Goal: Task Accomplishment & Management: Manage account settings

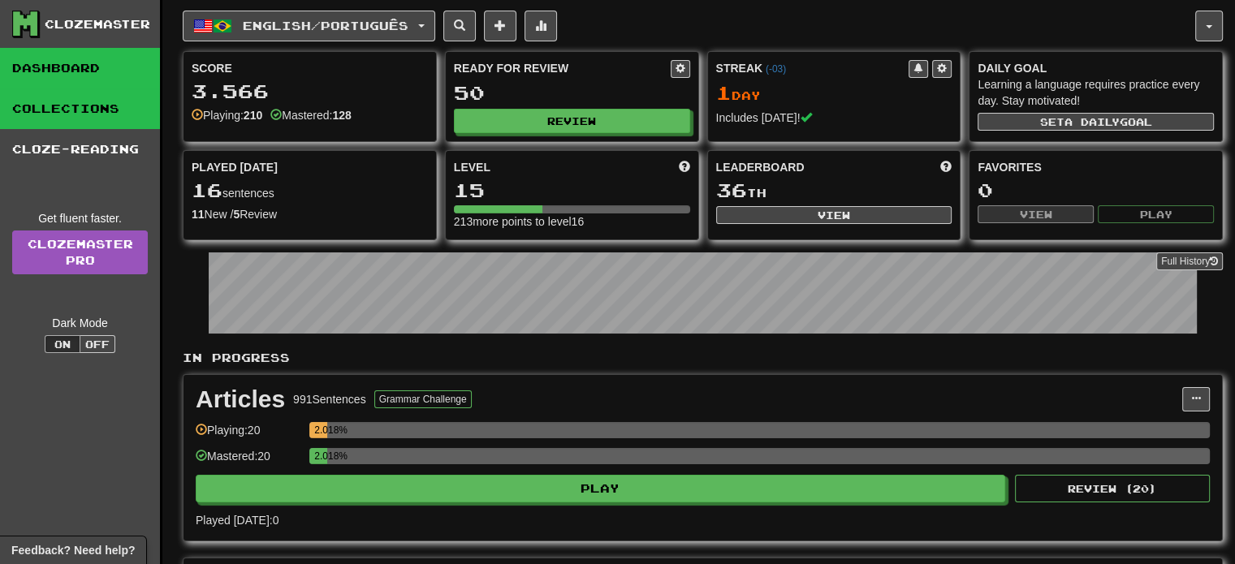
click at [69, 110] on link "Collections" at bounding box center [80, 109] width 160 height 41
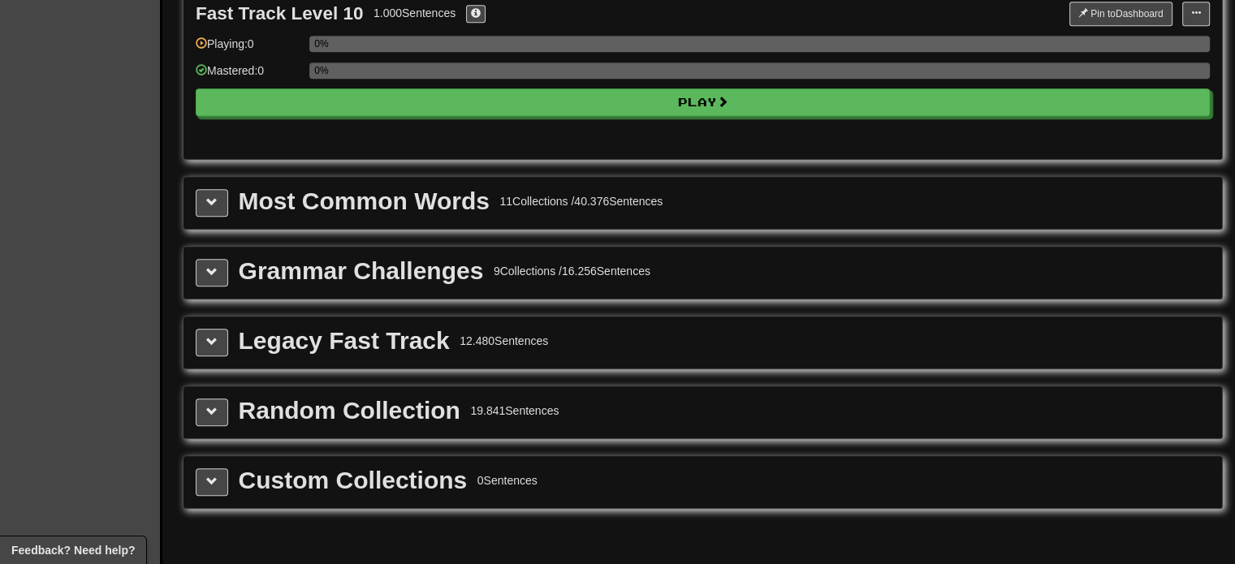
scroll to position [1705, 0]
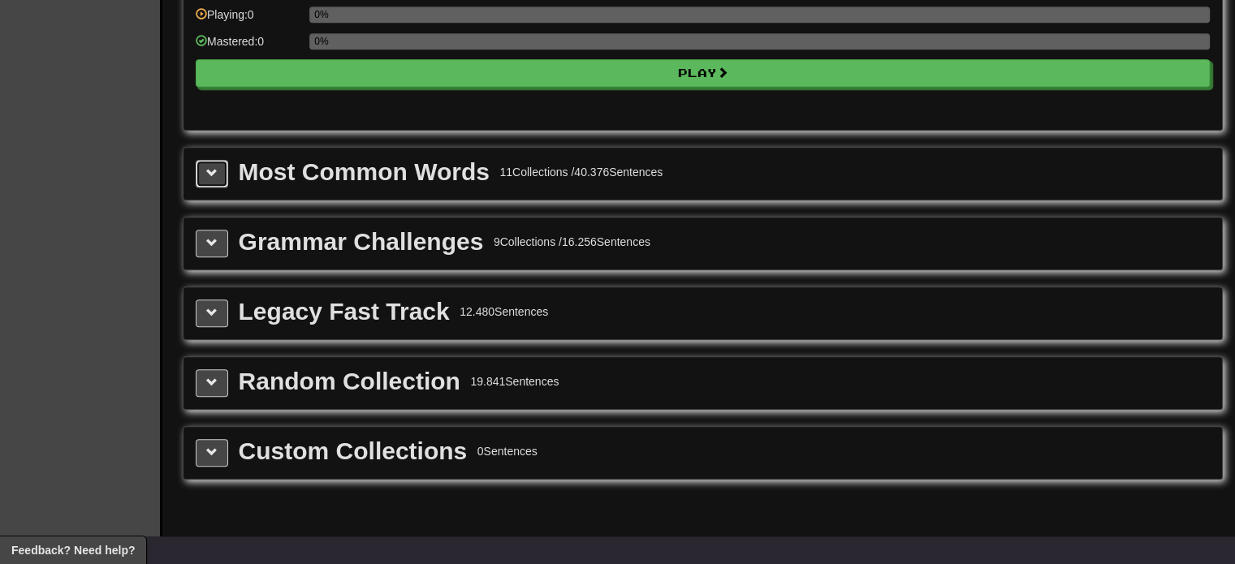
click at [215, 169] on button at bounding box center [212, 174] width 32 height 28
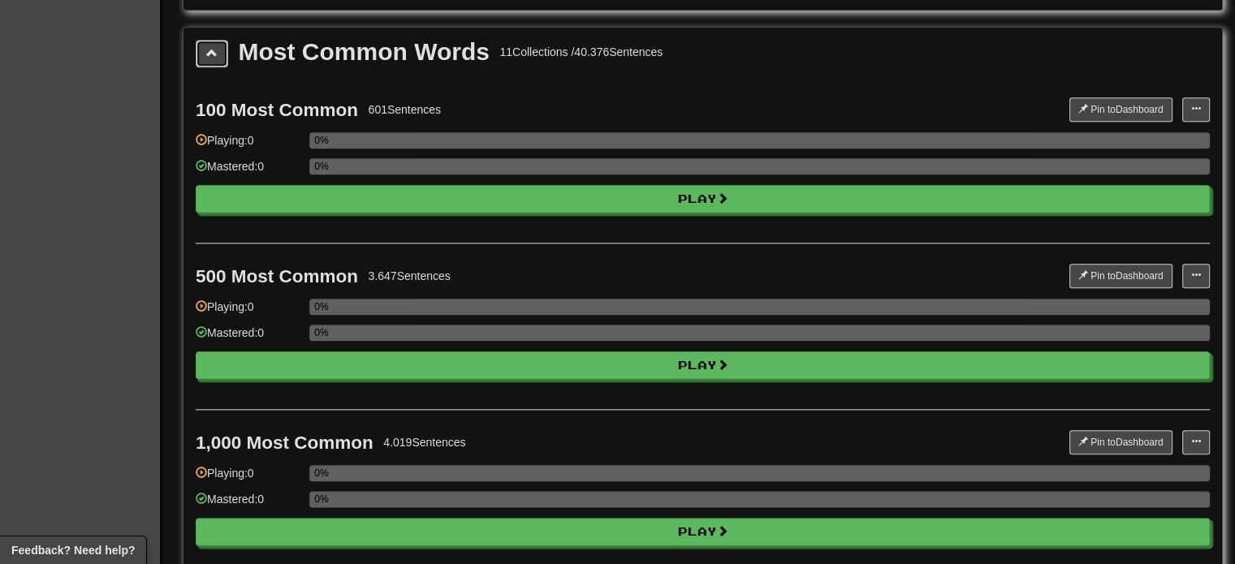
scroll to position [1786, 0]
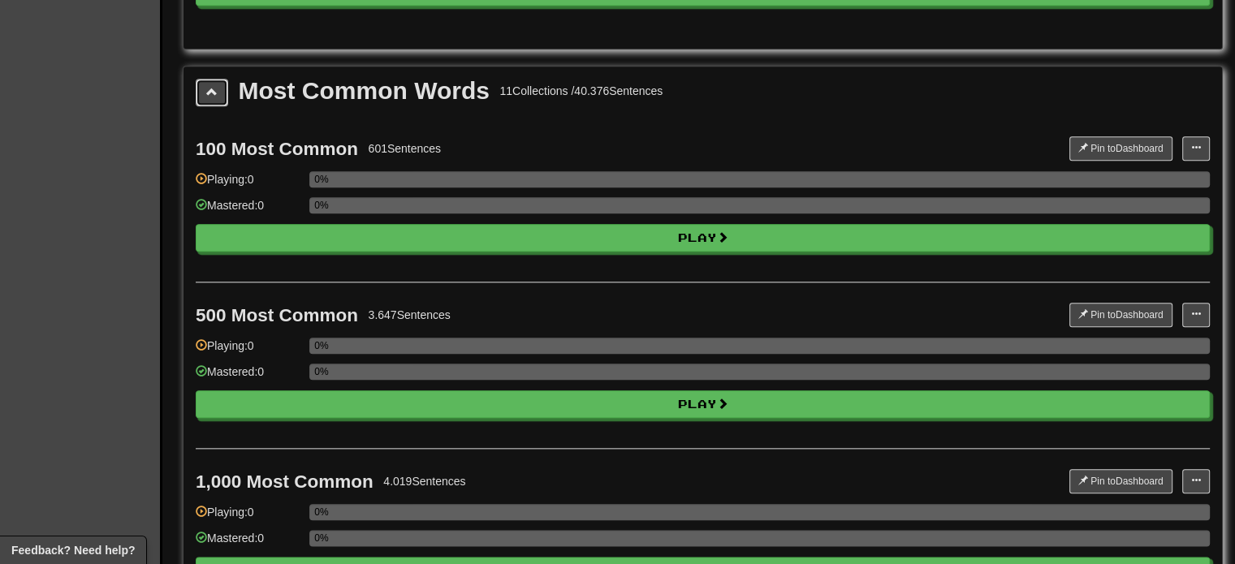
click at [211, 86] on span at bounding box center [211, 91] width 11 height 11
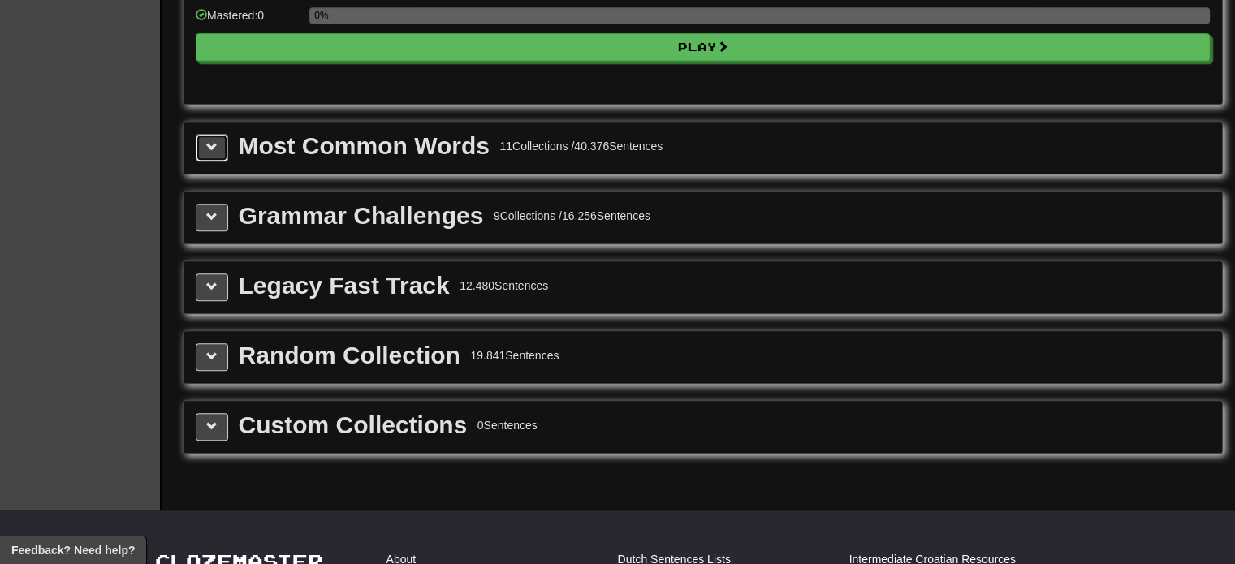
scroll to position [1705, 0]
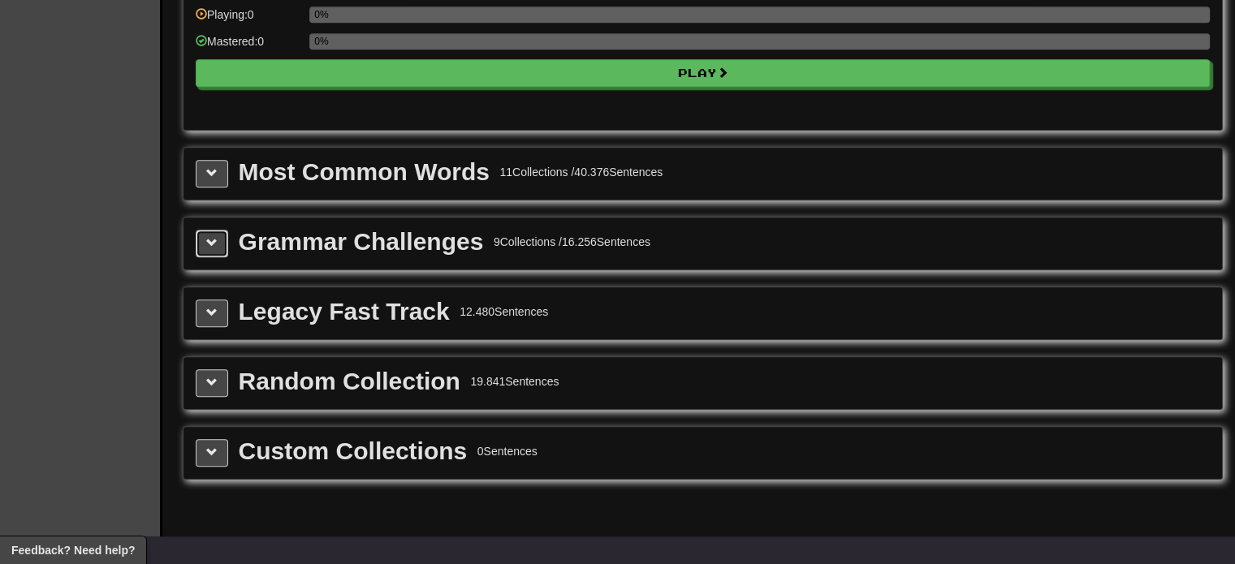
click at [213, 237] on span at bounding box center [211, 242] width 11 height 11
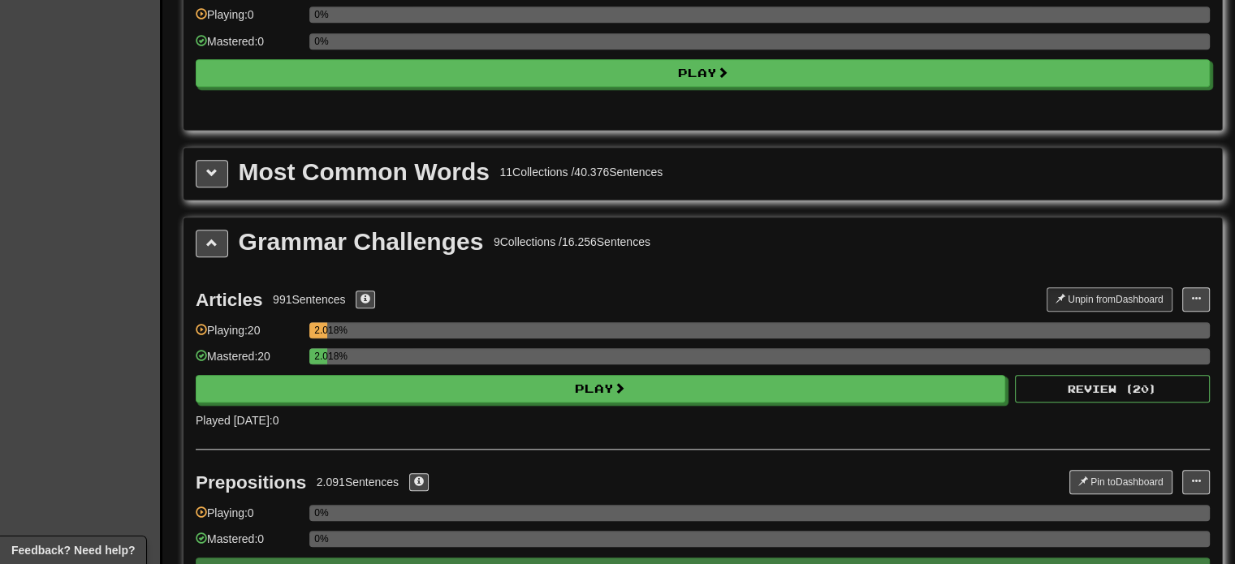
click at [227, 162] on div "Most Common Words 11 Collections / 40.376 Sentences" at bounding box center [703, 174] width 1014 height 28
click at [225, 162] on button at bounding box center [212, 174] width 32 height 28
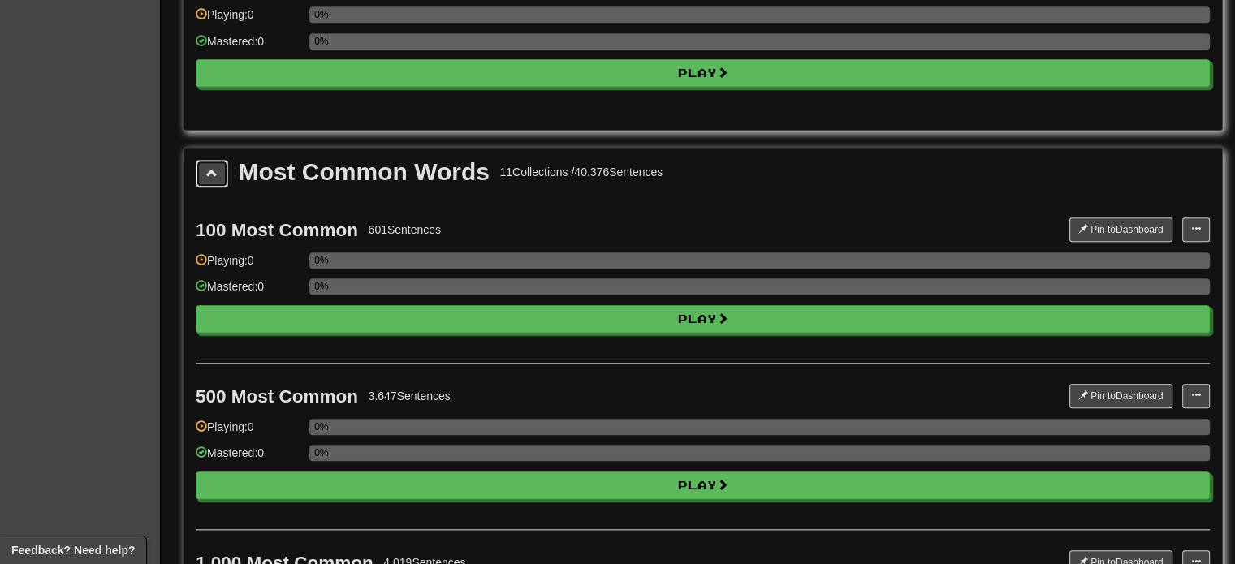
click at [214, 167] on span at bounding box center [211, 172] width 11 height 11
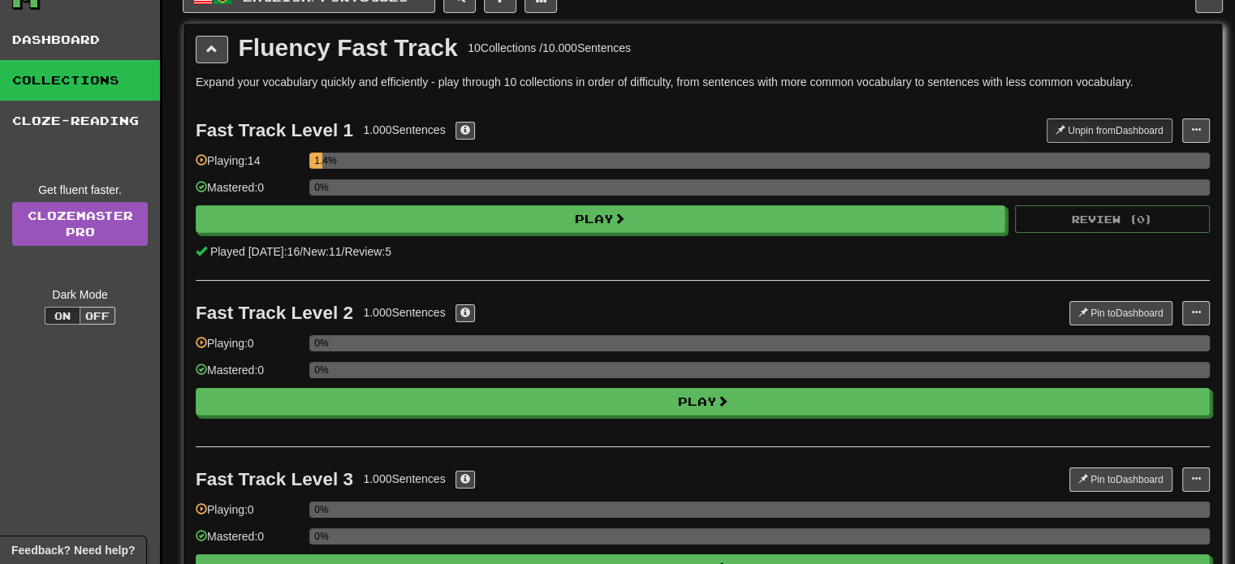
scroll to position [0, 0]
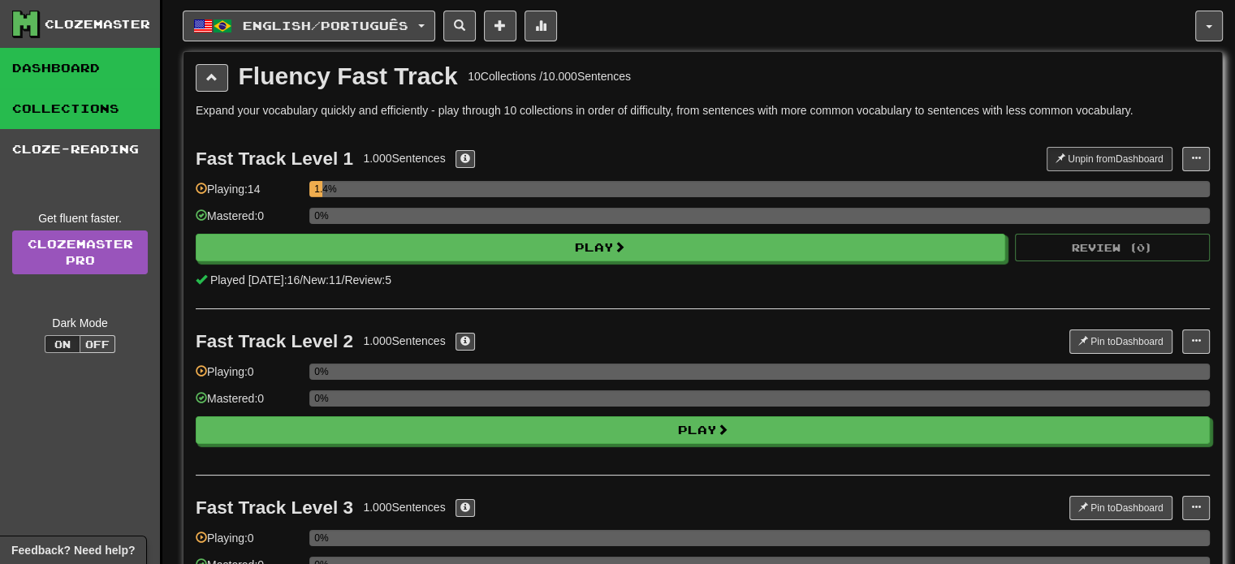
click at [66, 74] on link "Dashboard" at bounding box center [80, 68] width 160 height 41
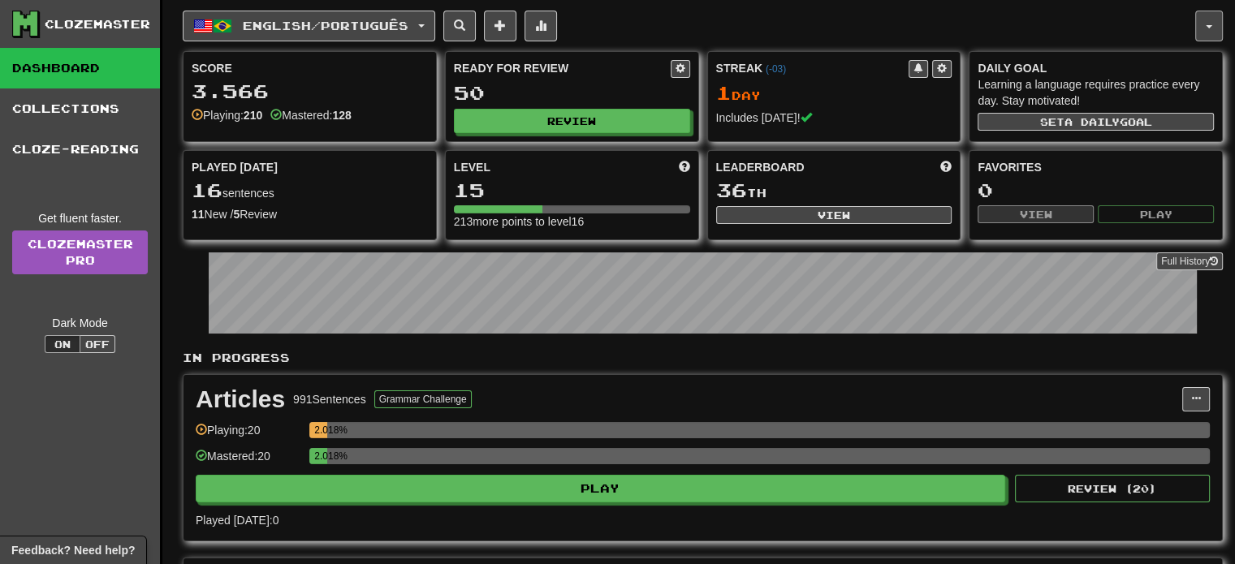
click at [1206, 29] on button "button" at bounding box center [1209, 26] width 28 height 31
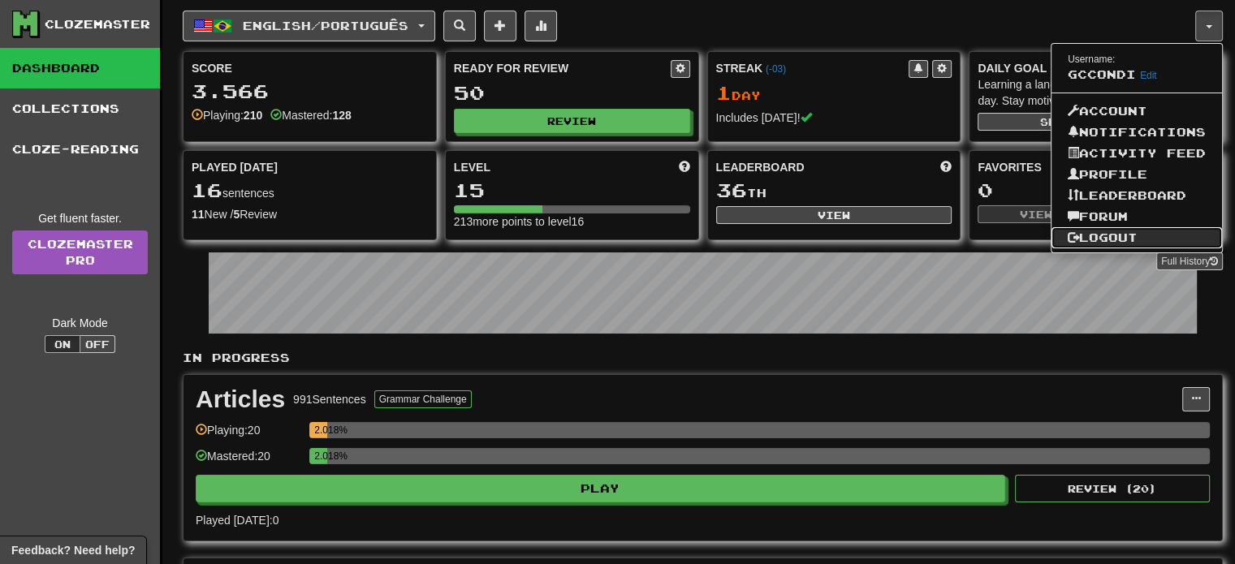
click at [1112, 228] on link "Logout" at bounding box center [1137, 237] width 171 height 21
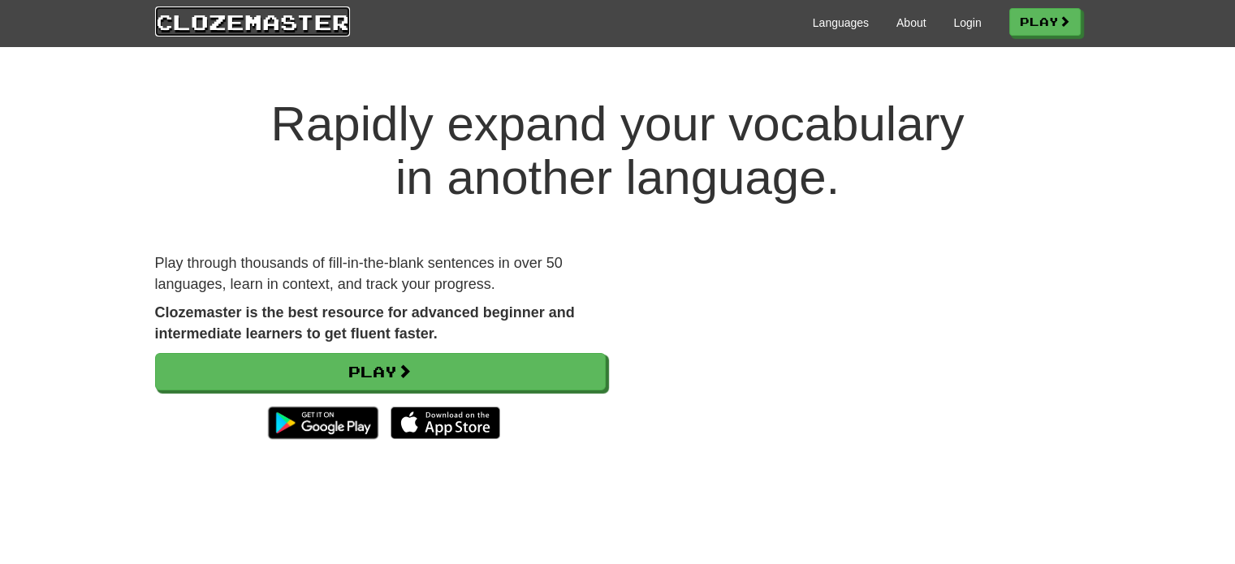
click at [237, 24] on link "Clozemaster" at bounding box center [252, 21] width 195 height 30
